Goal: Share content: Share content

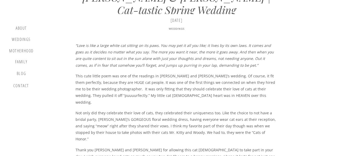
scroll to position [284, 0]
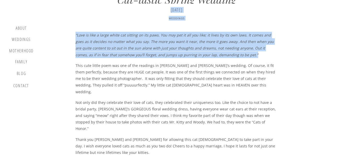
drag, startPoint x: 225, startPoint y: 56, endPoint x: 63, endPoint y: 34, distance: 163.1
click at [138, 44] on em "“Love is like a large white cat sitting on its paws. You may pet it all you lik…" at bounding box center [174, 45] width 198 height 25
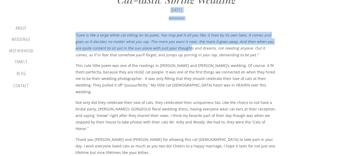
drag, startPoint x: 74, startPoint y: 36, endPoint x: 172, endPoint y: 44, distance: 98.8
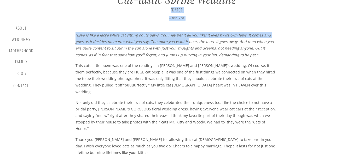
click at [172, 44] on em "“Love is like a large white cat sitting on its paws. You may pet it all you lik…" at bounding box center [174, 45] width 198 height 25
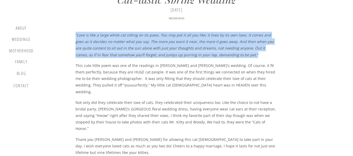
drag, startPoint x: 231, startPoint y: 54, endPoint x: 76, endPoint y: 36, distance: 155.9
click at [76, 36] on p "“Love is like a large white cat sitting on its paws. You may pet it all you lik…" at bounding box center [176, 45] width 202 height 26
copy em "“Love is like a large white cat sitting on its paws. You may pet it all you lik…"
